Goal: Task Accomplishment & Management: Use online tool/utility

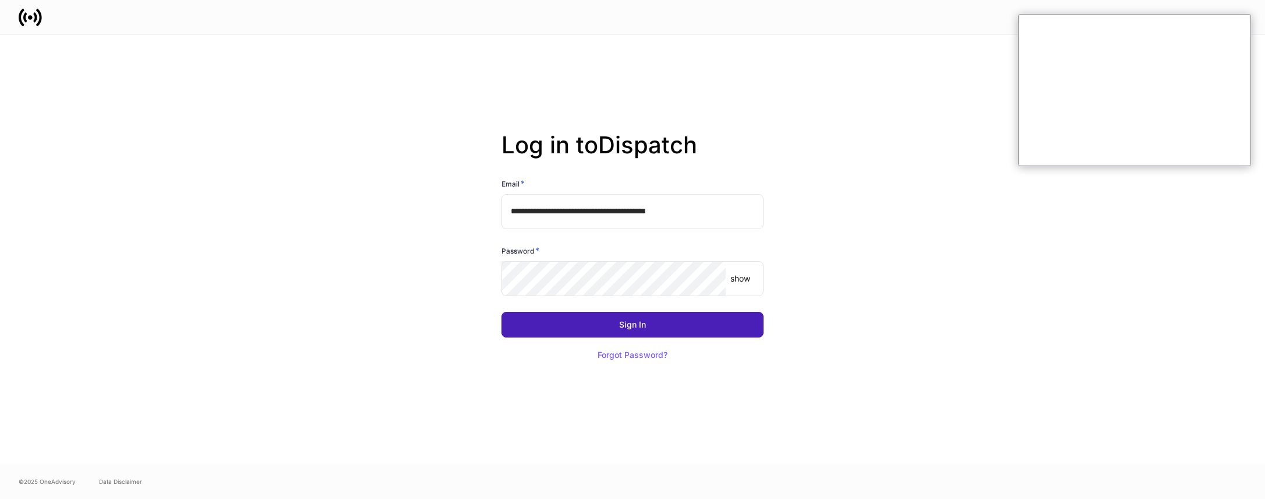
click at [543, 321] on button "Sign In" at bounding box center [633, 325] width 262 height 26
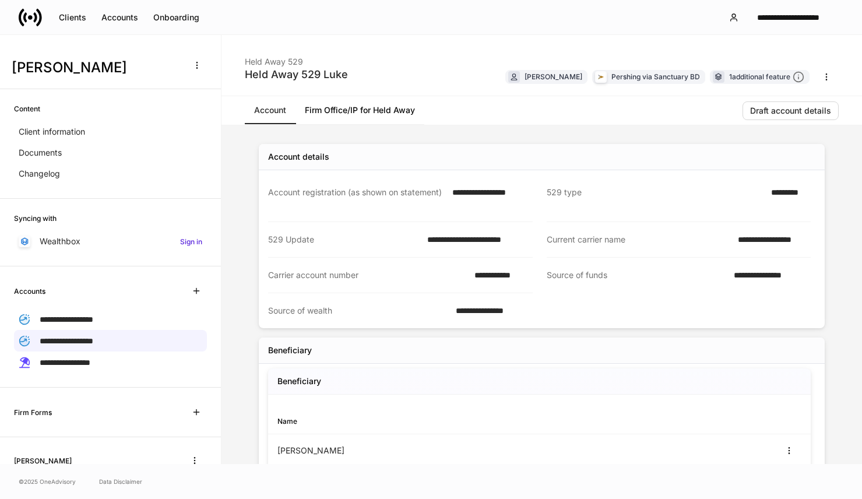
click at [550, 23] on div "**********" at bounding box center [431, 17] width 862 height 34
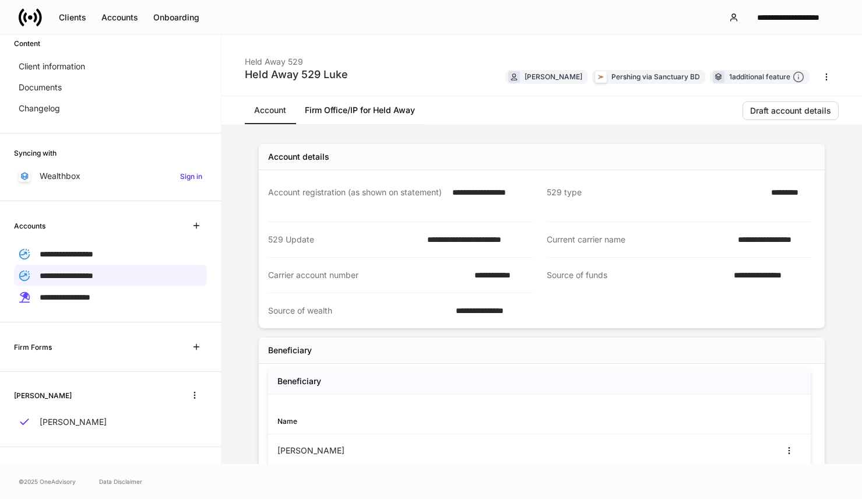
scroll to position [167, 0]
